Goal: Find specific page/section: Find specific page/section

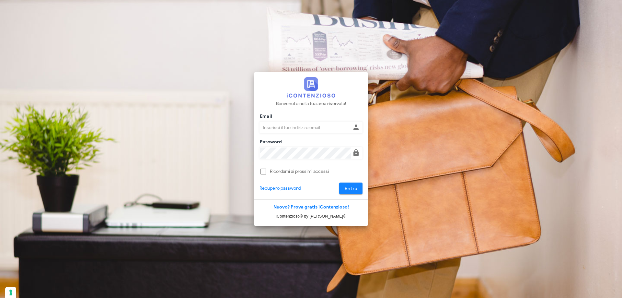
type input "[PERSON_NAME][EMAIL_ADDRESS][DOMAIN_NAME]"
click at [349, 186] on span "Entra" at bounding box center [351, 189] width 13 height 6
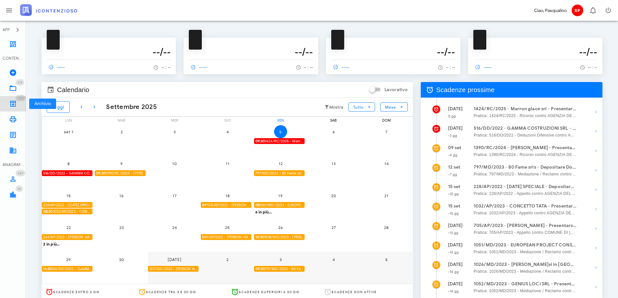
click at [16, 100] on icon at bounding box center [13, 104] width 8 height 8
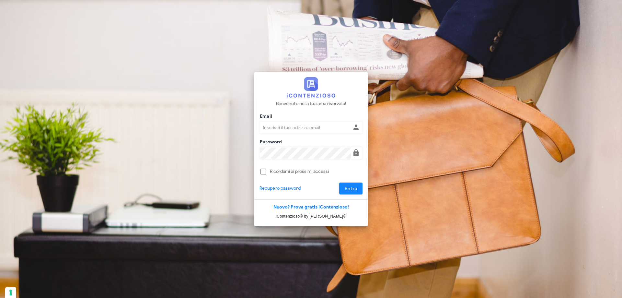
type input "[PERSON_NAME][EMAIL_ADDRESS][DOMAIN_NAME]"
click at [349, 186] on span "Entra" at bounding box center [351, 189] width 13 height 6
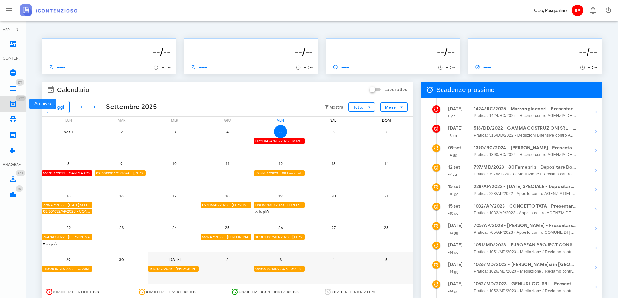
click at [11, 105] on icon at bounding box center [13, 104] width 8 height 8
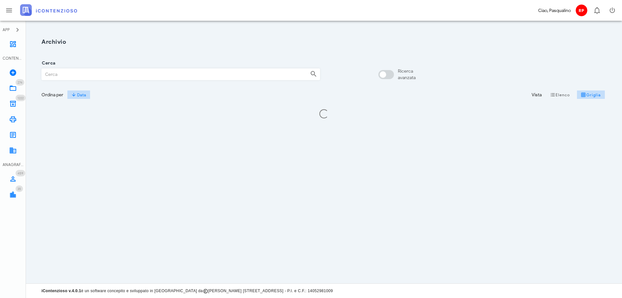
click at [90, 71] on input "Cerca" at bounding box center [173, 74] width 263 height 11
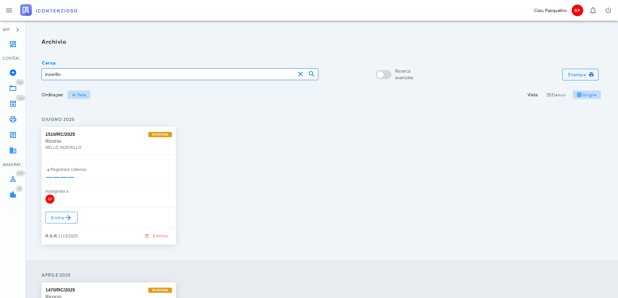
click at [44, 75] on input "inzerillo" at bounding box center [168, 74] width 253 height 11
type input "bartinzerillo"
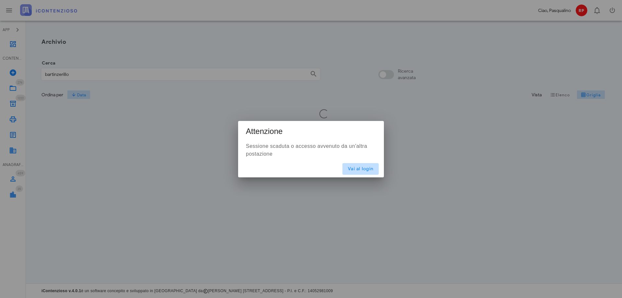
click at [350, 169] on span "Vai al login" at bounding box center [361, 169] width 26 height 6
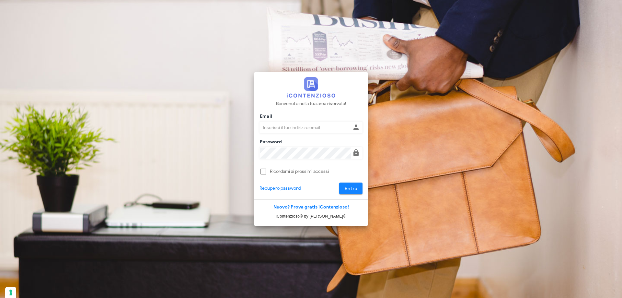
type input "[PERSON_NAME][EMAIL_ADDRESS][DOMAIN_NAME]"
click at [348, 188] on span "Entra" at bounding box center [351, 189] width 13 height 6
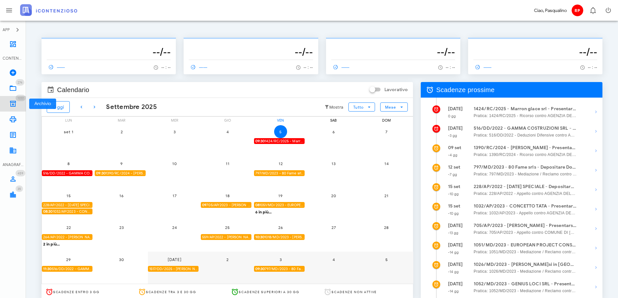
click at [13, 106] on icon at bounding box center [13, 104] width 8 height 8
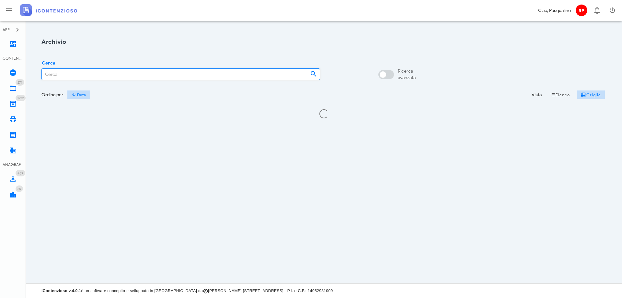
click at [92, 78] on input "Cerca" at bounding box center [173, 74] width 263 height 11
type input "bartolo inzerillo"
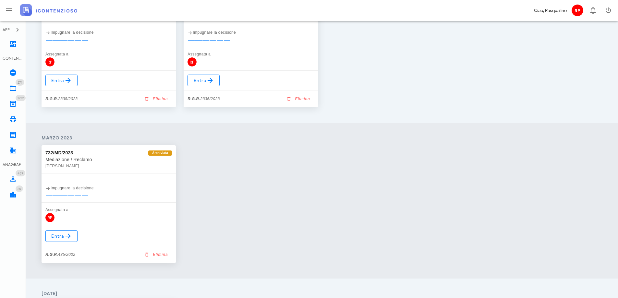
scroll to position [8, 0]
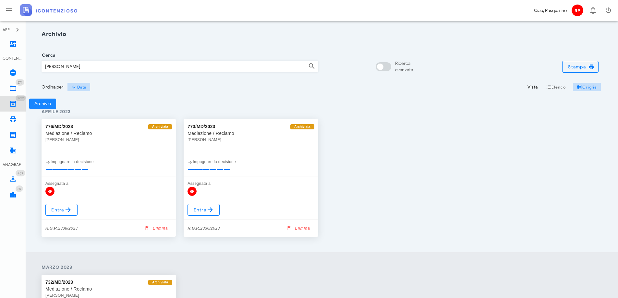
click at [13, 101] on icon at bounding box center [13, 104] width 8 height 8
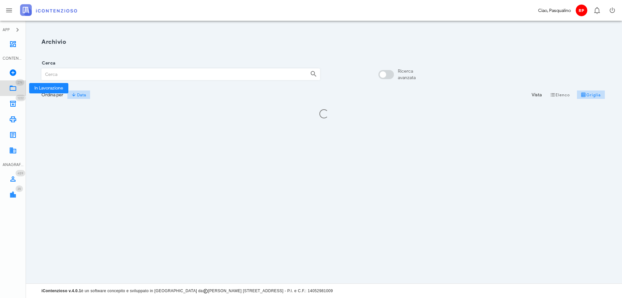
click at [14, 87] on icon at bounding box center [13, 88] width 8 height 8
click at [59, 74] on input "Cerca" at bounding box center [173, 74] width 263 height 11
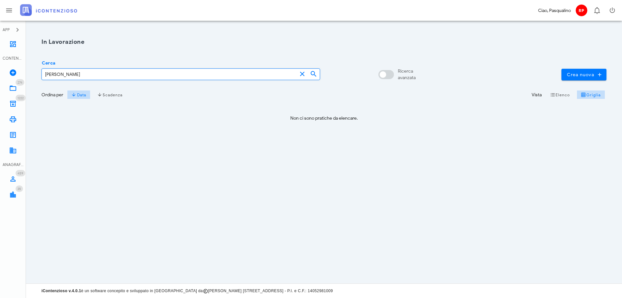
type input "bartolo inzerillo"
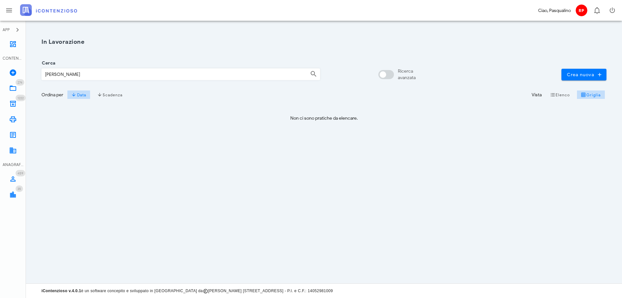
click at [75, 168] on div "In Lavorazione Cerca bartolo inzerillo Ricerca avanzata Crea nuova Ordina per D…" at bounding box center [324, 152] width 596 height 263
click at [10, 88] on icon at bounding box center [13, 88] width 8 height 8
click at [290, 37] on div "In Lavorazione Cerca Ricerca avanzata Crea nuova Ordina per Data Scadenza Vista…" at bounding box center [324, 81] width 573 height 95
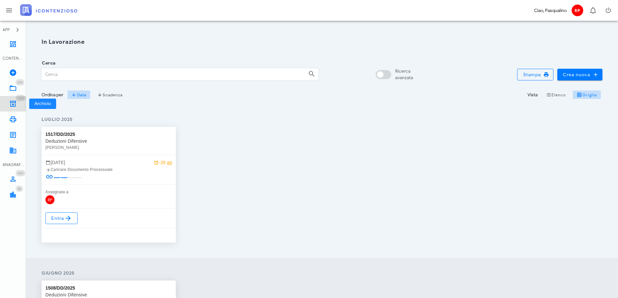
click at [11, 105] on icon at bounding box center [13, 104] width 8 height 8
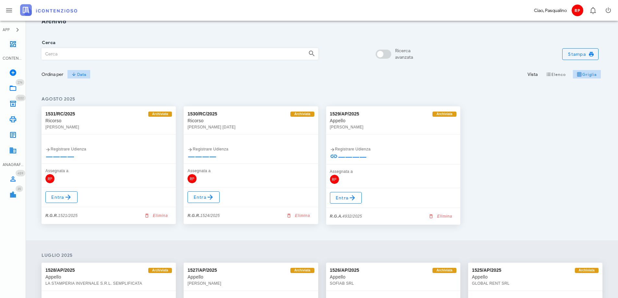
scroll to position [32, 0]
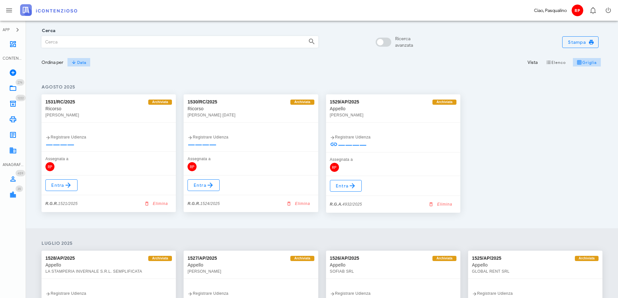
click at [75, 40] on input "Cerca" at bounding box center [172, 41] width 261 height 11
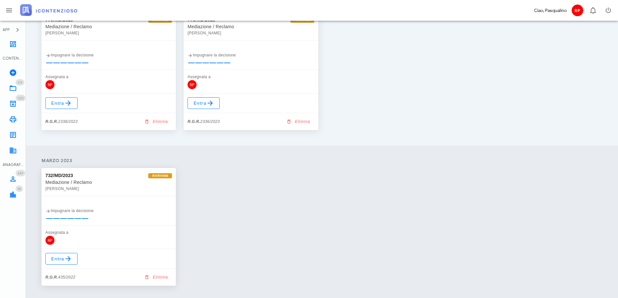
scroll to position [130, 0]
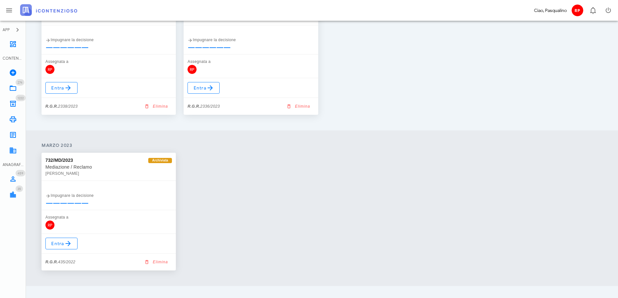
type input "BARTOLO"
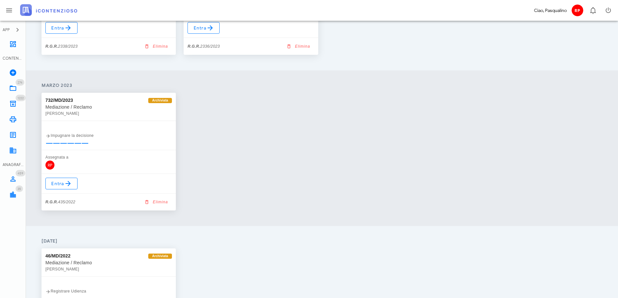
scroll to position [40, 0]
